Goal: Information Seeking & Learning: Learn about a topic

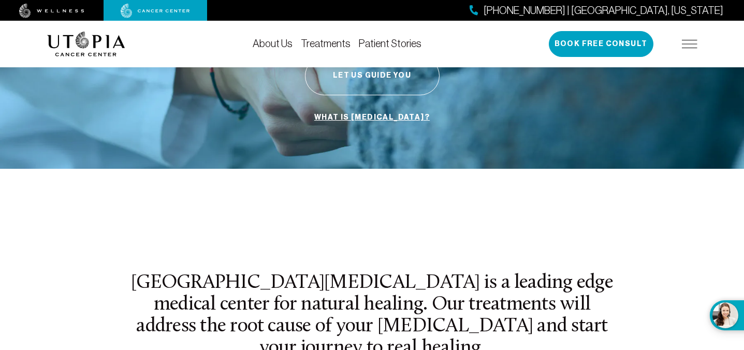
scroll to position [402, 0]
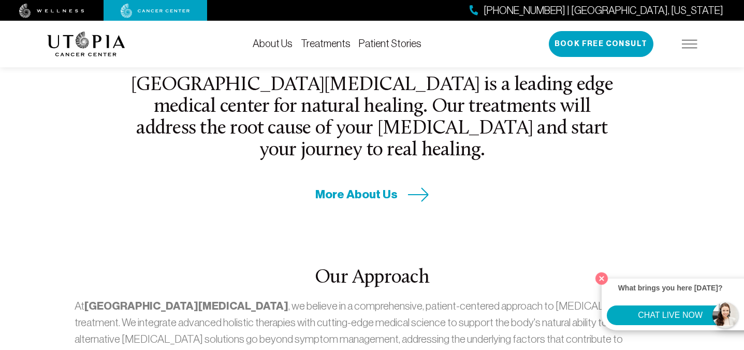
click at [323, 40] on link "Treatments" at bounding box center [326, 43] width 50 height 11
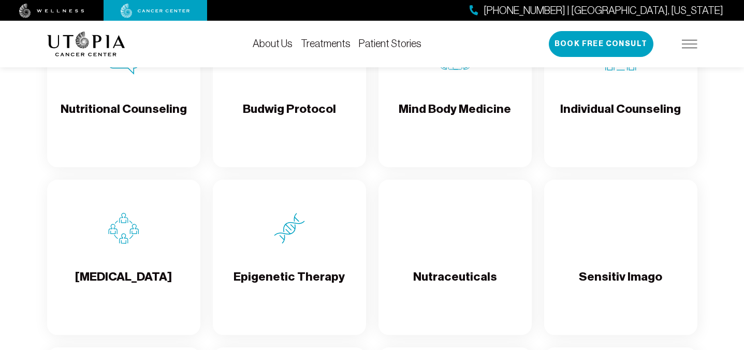
scroll to position [1643, 0]
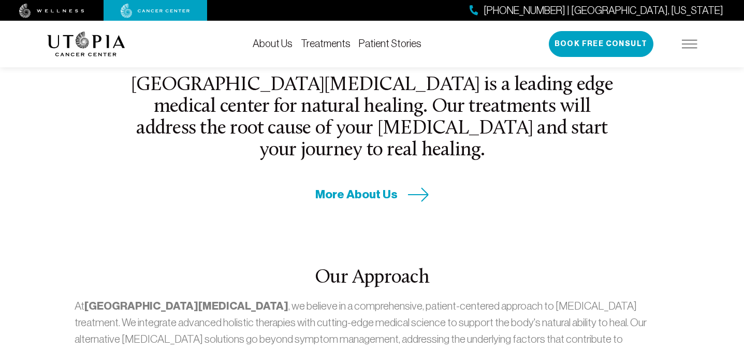
scroll to position [402, 0]
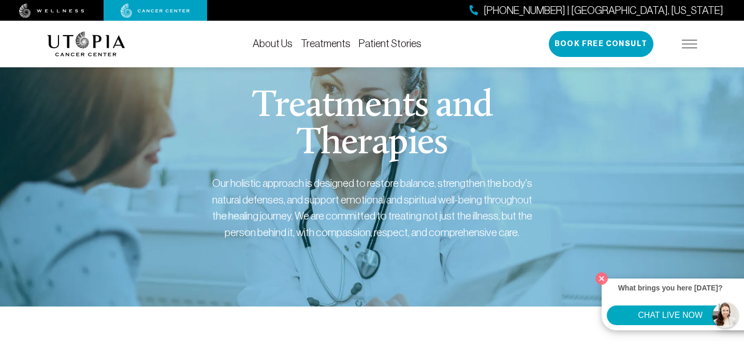
click at [326, 42] on link "Treatments" at bounding box center [326, 43] width 50 height 11
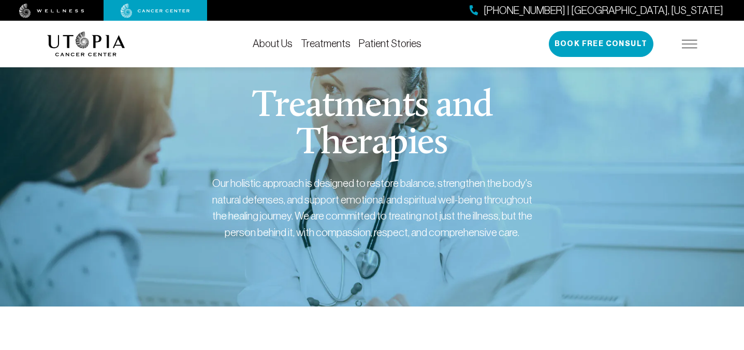
click at [327, 43] on link "Treatments" at bounding box center [326, 43] width 50 height 11
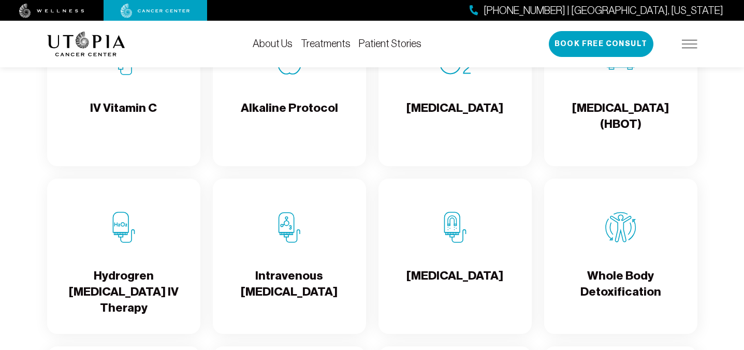
click at [306, 78] on div "Alkaline Protocol" at bounding box center [289, 88] width 153 height 155
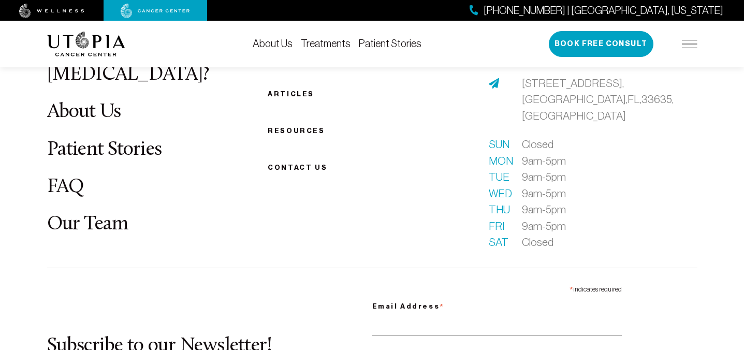
scroll to position [2180, 0]
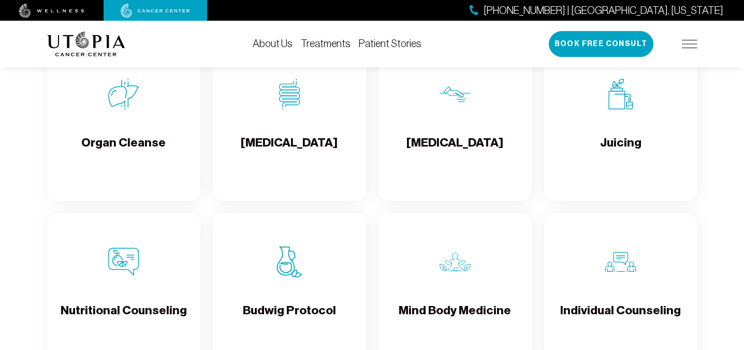
click at [149, 127] on div "Organ Cleanse" at bounding box center [123, 123] width 153 height 155
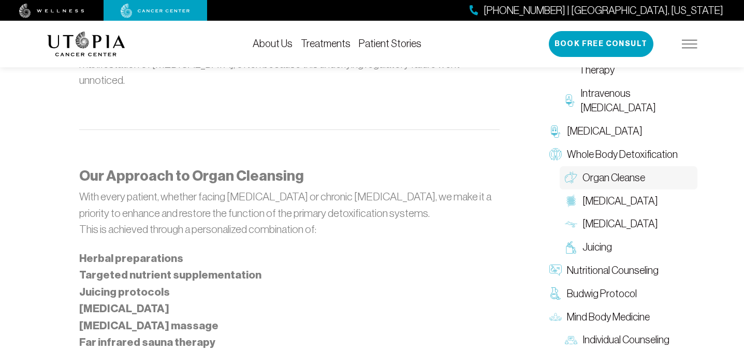
scroll to position [802, 0]
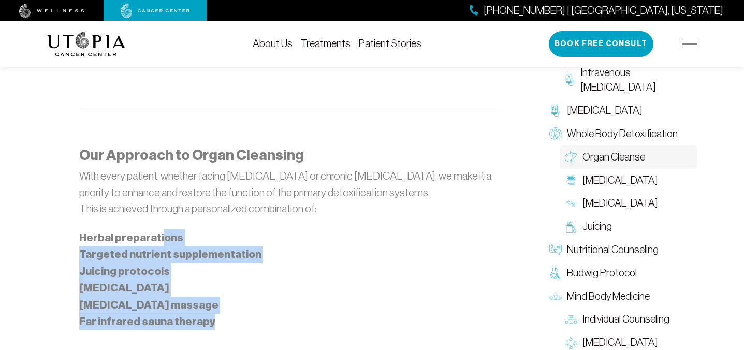
drag, startPoint x: 159, startPoint y: 228, endPoint x: 230, endPoint y: 309, distance: 107.5
click at [230, 310] on ul "Herbal preparations Targeted nutrient supplementation Juicing protocols Colon t…" at bounding box center [289, 279] width 420 height 101
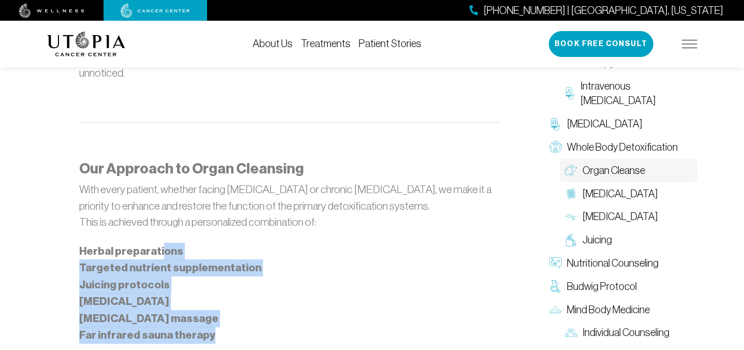
scroll to position [785, 0]
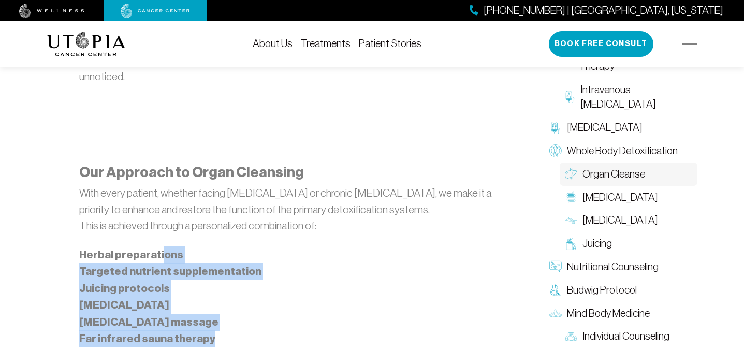
click at [247, 280] on li "Juicing protocols" at bounding box center [289, 288] width 420 height 17
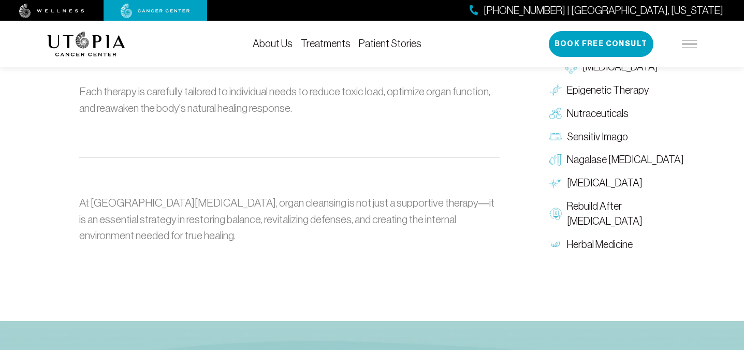
scroll to position [1110, 0]
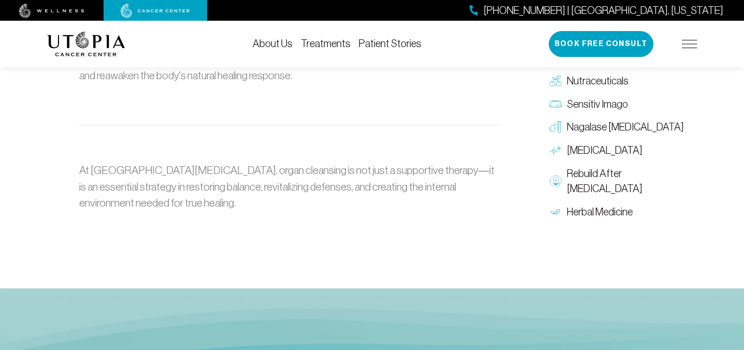
click at [277, 46] on link "About Us" at bounding box center [273, 43] width 40 height 11
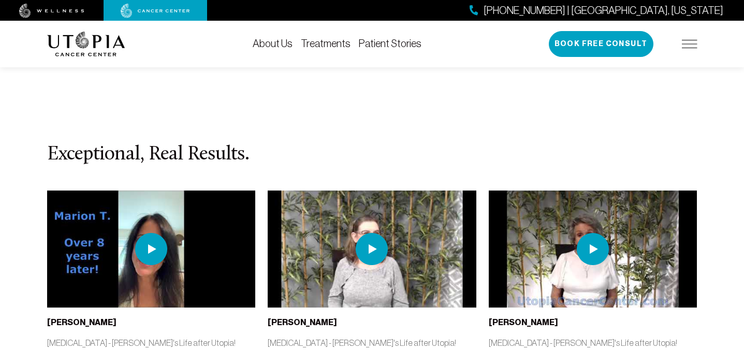
scroll to position [4603, 0]
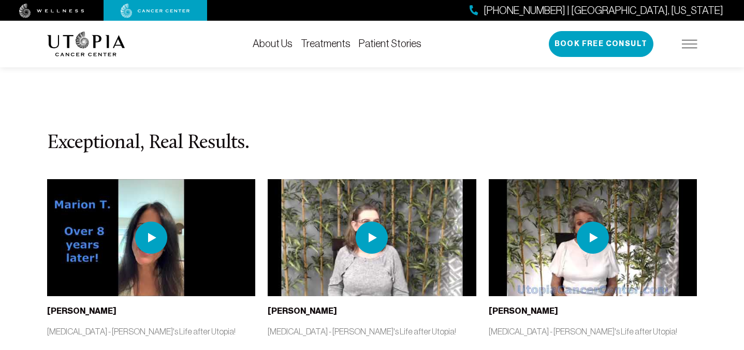
click at [126, 179] on img at bounding box center [151, 237] width 209 height 117
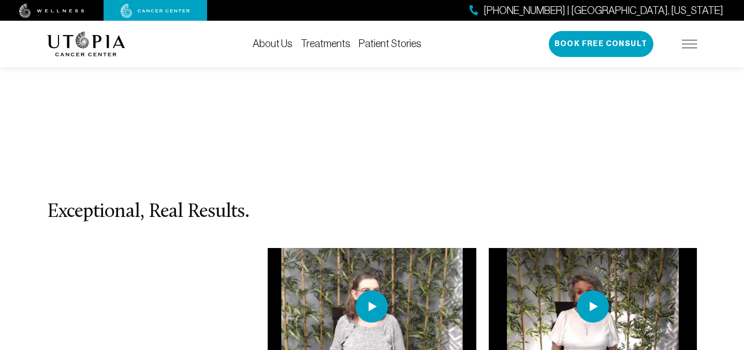
scroll to position [4533, 0]
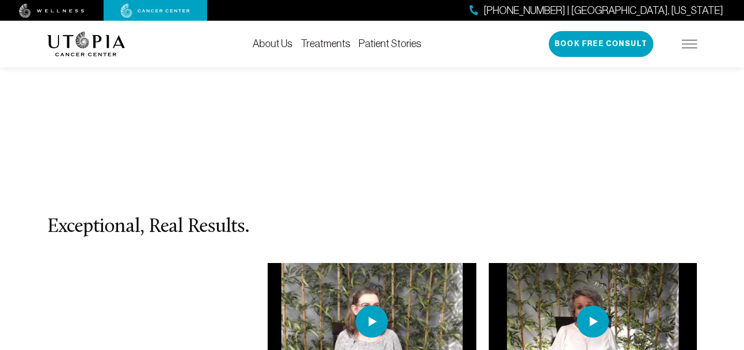
scroll to position [4519, 0]
click at [325, 46] on link "Treatments" at bounding box center [326, 43] width 50 height 11
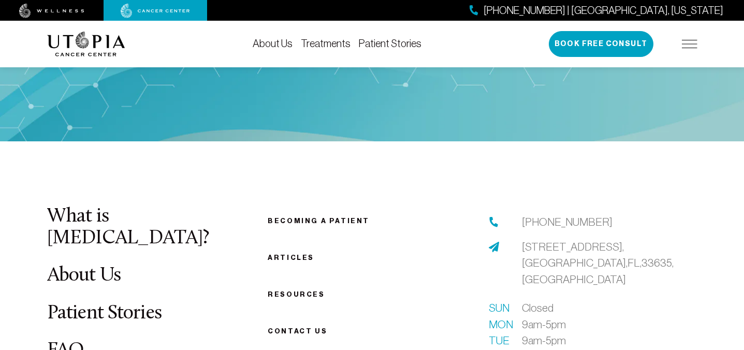
scroll to position [2773, 0]
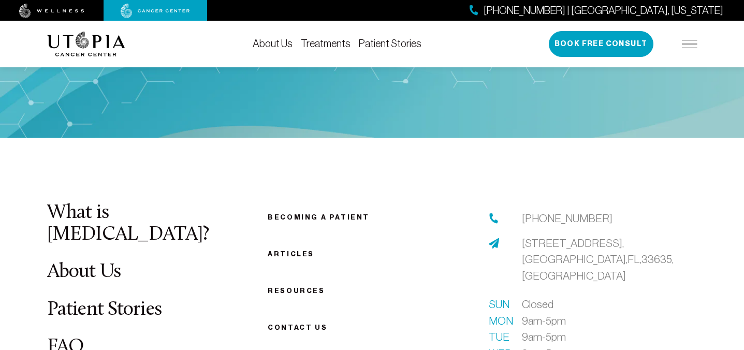
click at [294, 258] on link "Articles" at bounding box center [291, 254] width 47 height 8
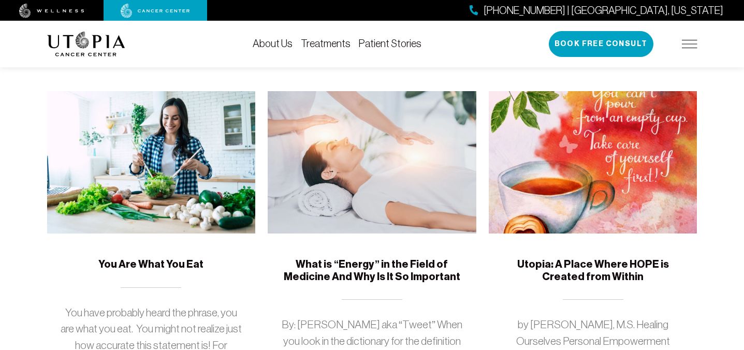
scroll to position [1068, 0]
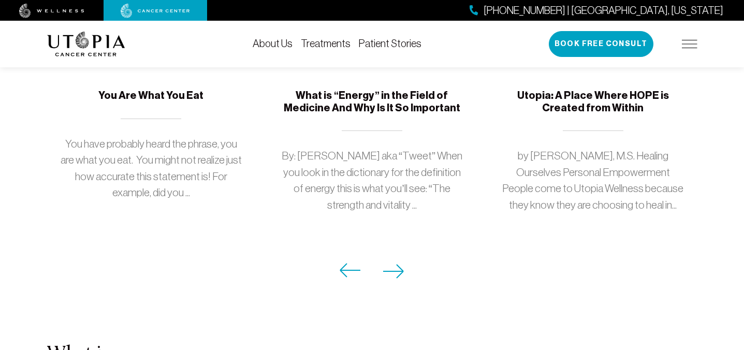
click at [400, 264] on icon at bounding box center [393, 271] width 21 height 14
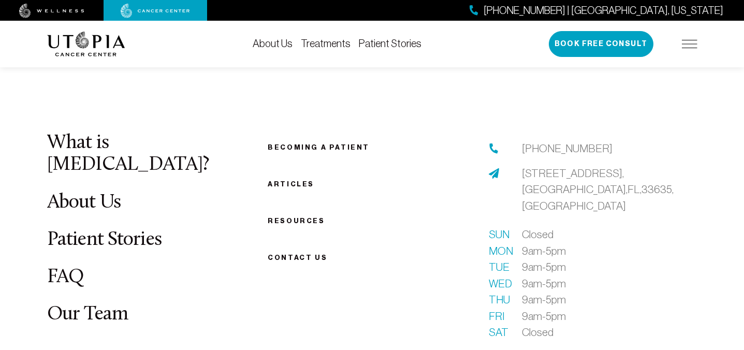
scroll to position [1251, 0]
